Goal: Find contact information: Find contact information

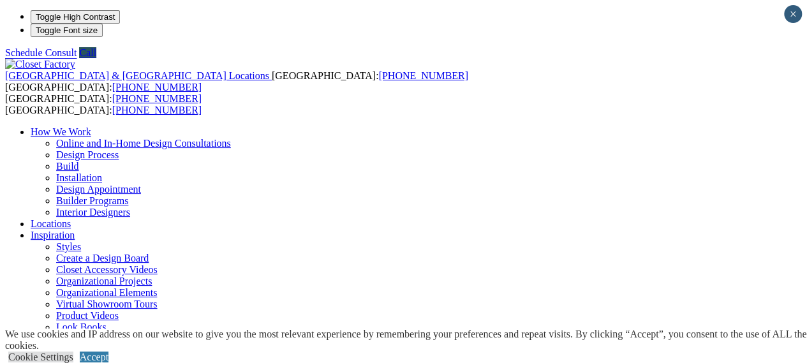
type input "*****"
click input "*" at bounding box center [0, 0] width 0 height 0
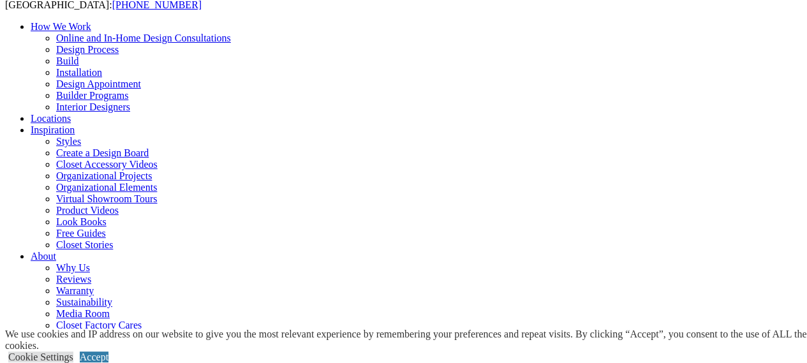
scroll to position [98, 0]
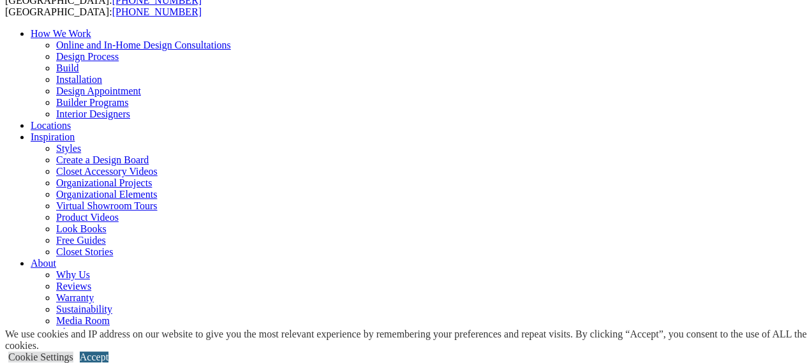
click at [108, 351] on link "Accept" at bounding box center [94, 356] width 29 height 11
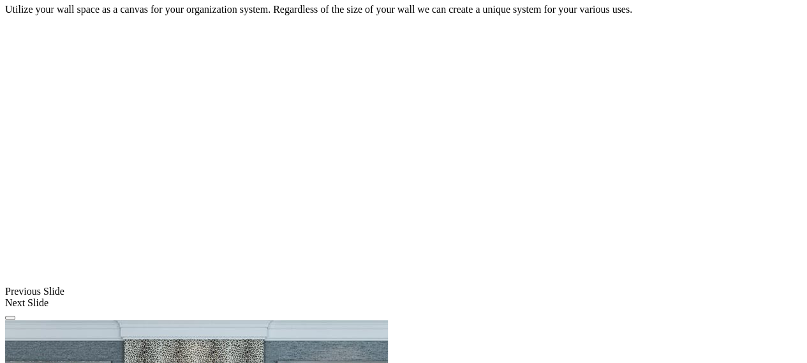
scroll to position [887, 0]
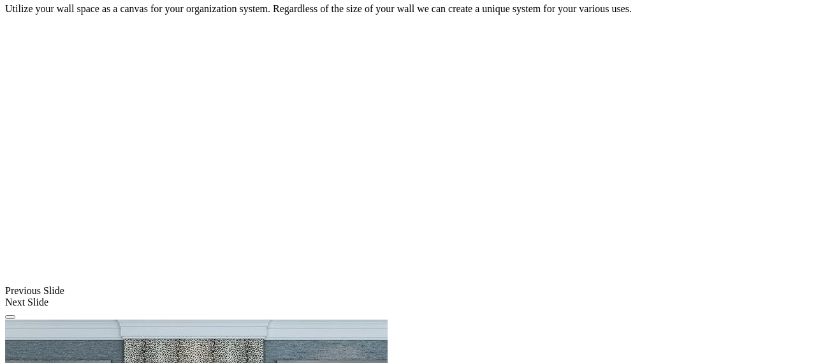
drag, startPoint x: 425, startPoint y: 209, endPoint x: 582, endPoint y: 226, distance: 157.9
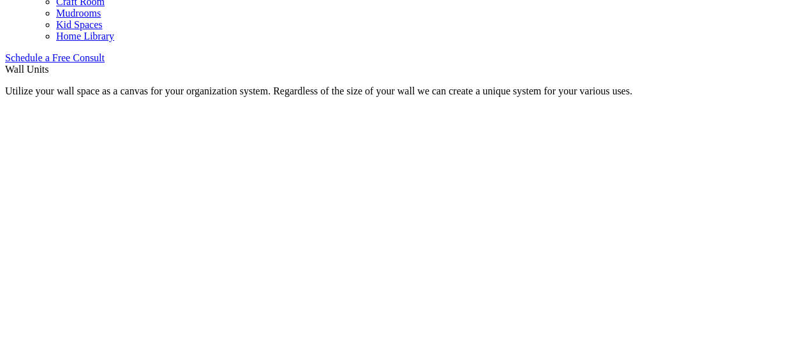
scroll to position [804, 0]
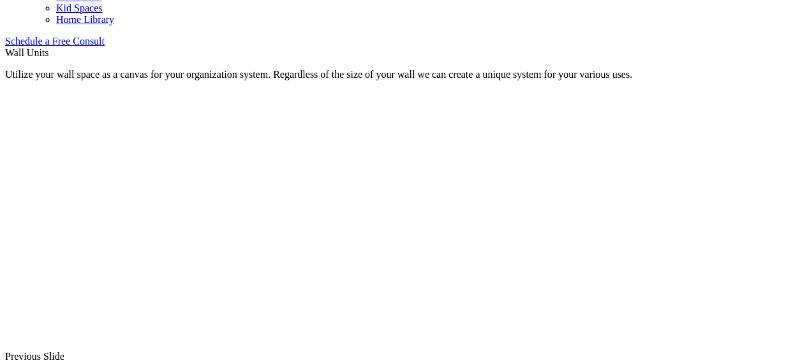
scroll to position [820, 0]
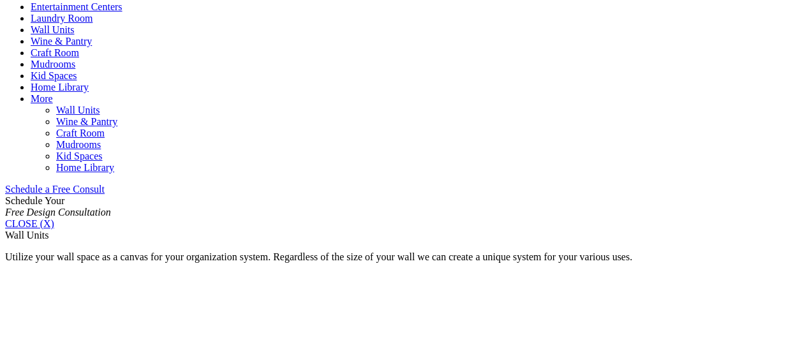
scroll to position [695, 0]
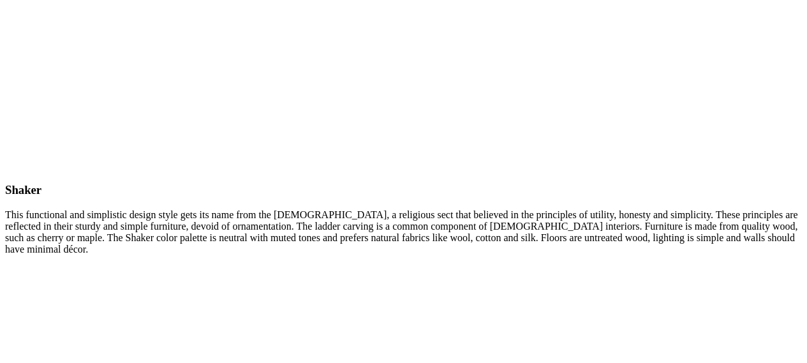
scroll to position [6068, 0]
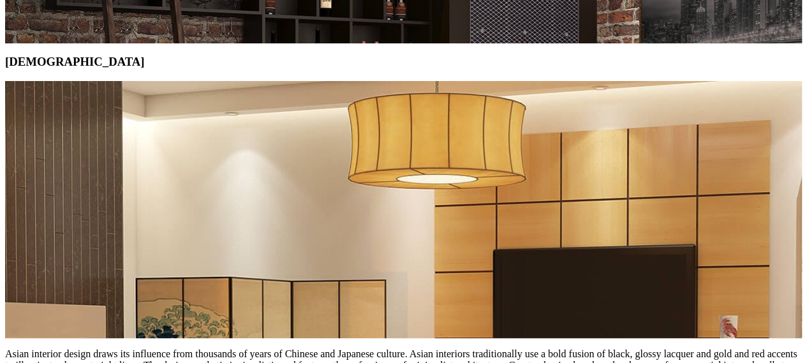
scroll to position [5585, 0]
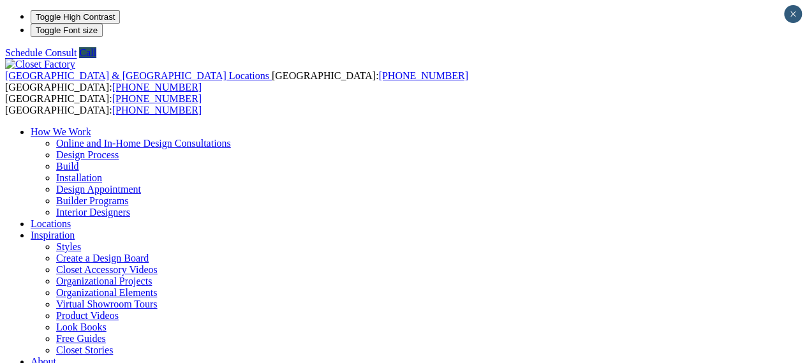
type input "*****"
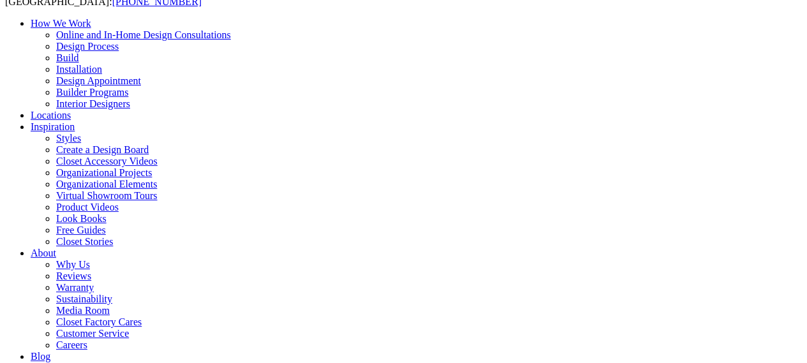
scroll to position [110, 0]
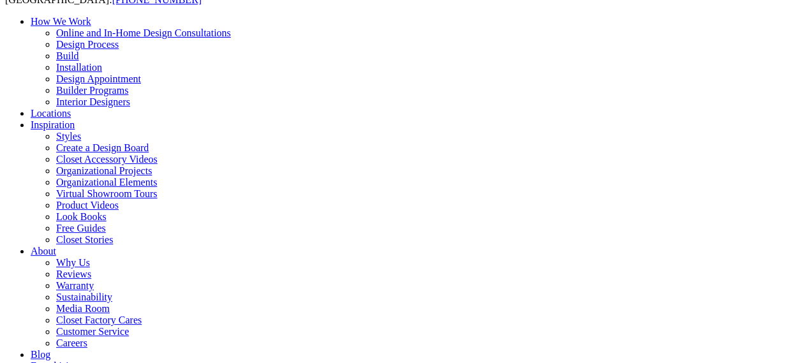
drag, startPoint x: 514, startPoint y: 256, endPoint x: 442, endPoint y: 242, distance: 73.4
copy div "[STREET_ADDRESS]"
